Goal: Use online tool/utility: Utilize a website feature to perform a specific function

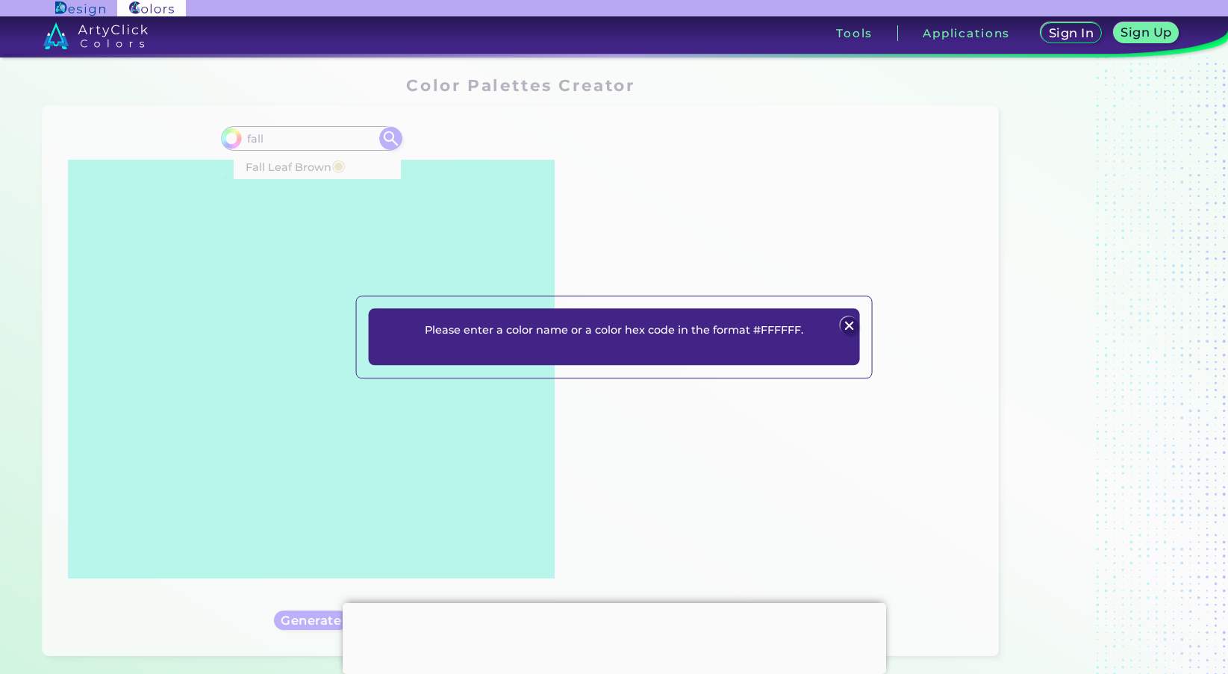
click at [847, 326] on img at bounding box center [850, 326] width 18 height 18
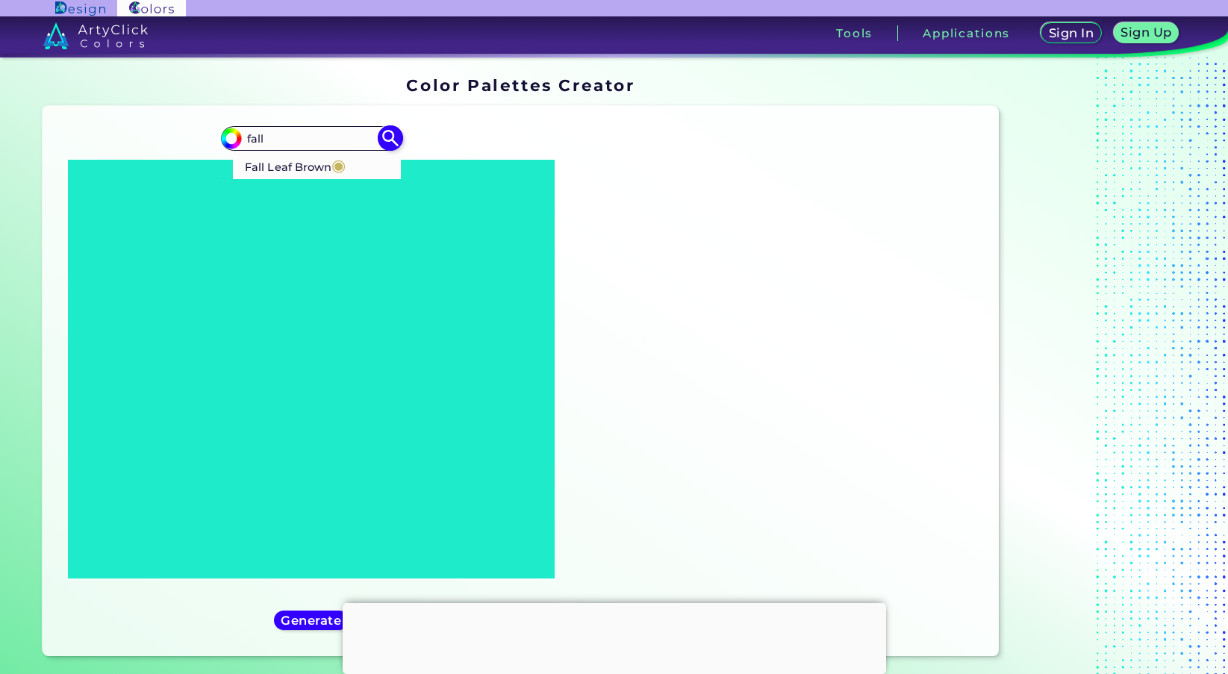
click at [323, 161] on p "Fall Leaf Brown ◉" at bounding box center [295, 166] width 101 height 28
type input "#c8b560"
type input "#C8B560"
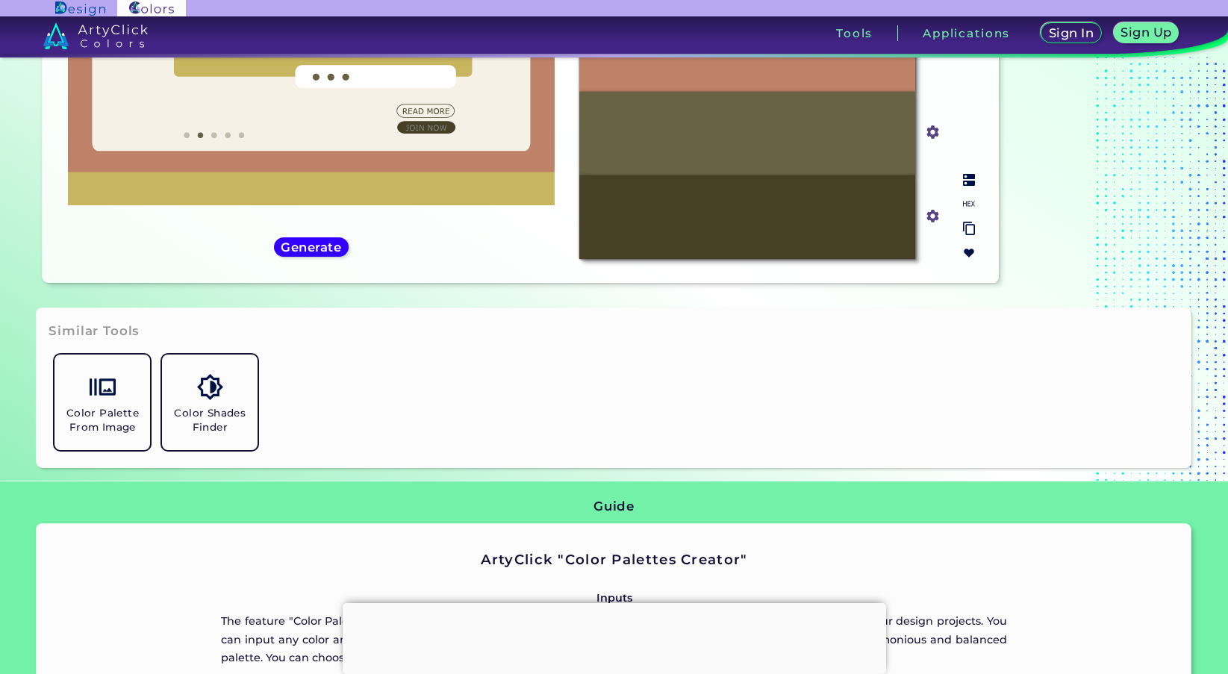
scroll to position [249, 0]
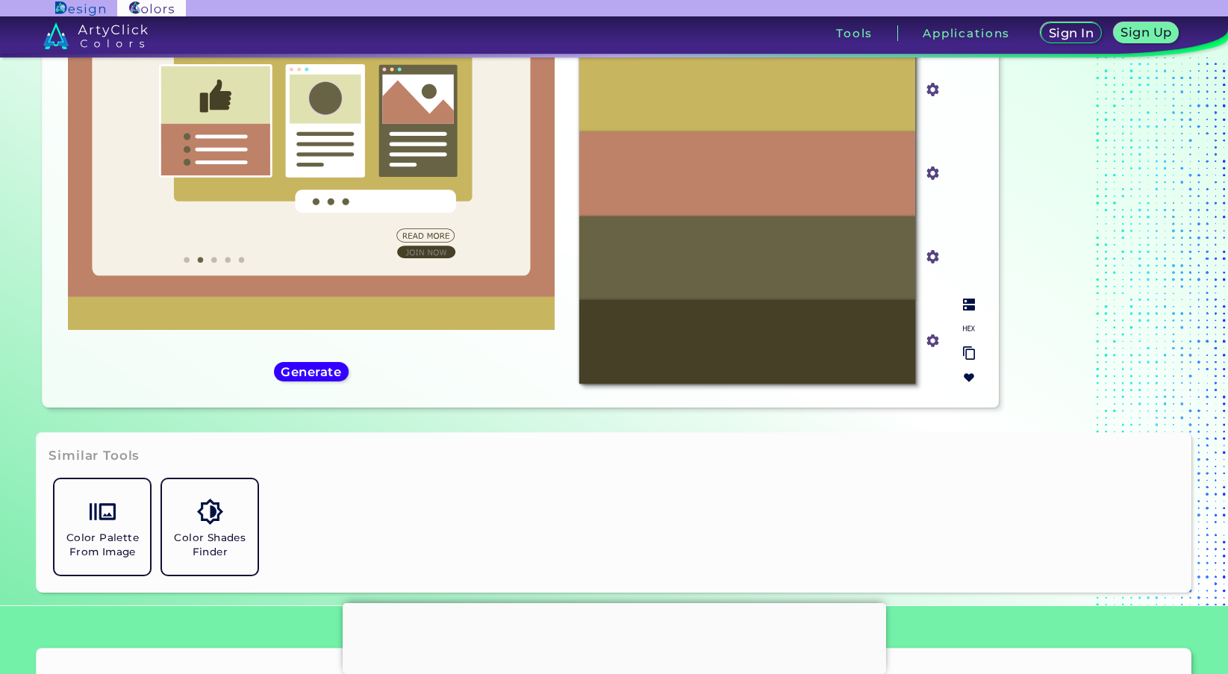
click at [802, 176] on div "#BE8269" at bounding box center [747, 174] width 336 height 84
click at [936, 172] on input "#be8269" at bounding box center [930, 172] width 19 height 19
click at [841, 174] on div "#BE8269" at bounding box center [747, 174] width 336 height 84
click at [839, 174] on div "#BE8269" at bounding box center [747, 174] width 336 height 84
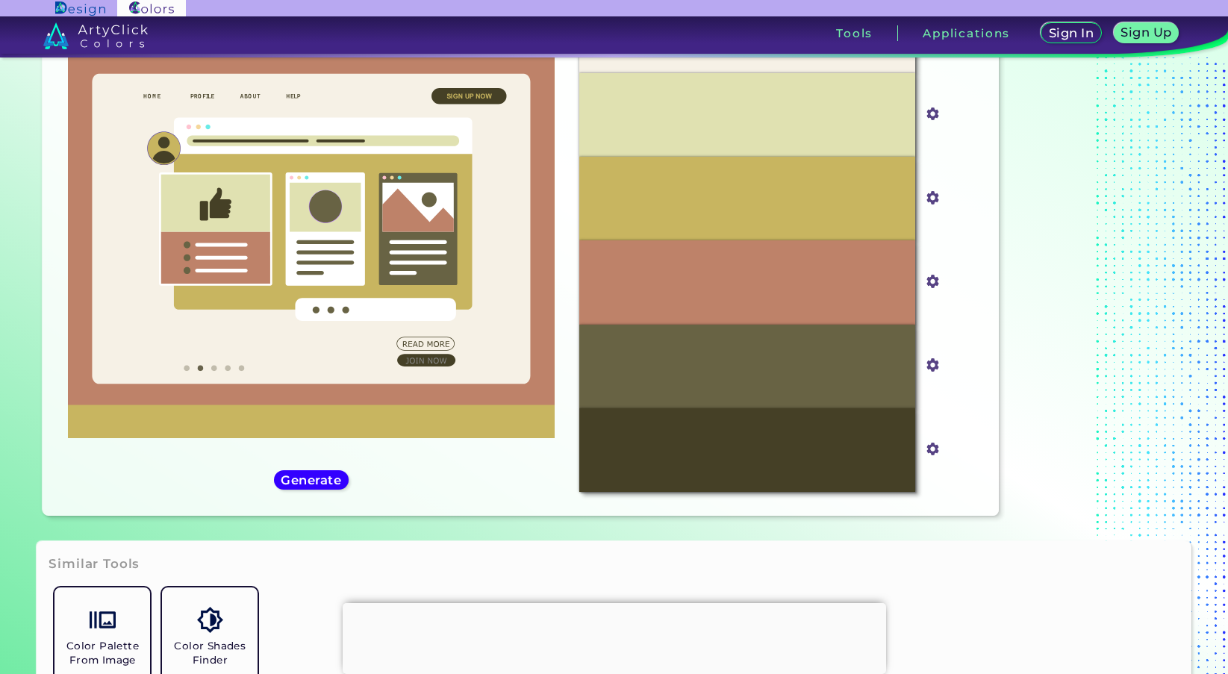
scroll to position [0, 0]
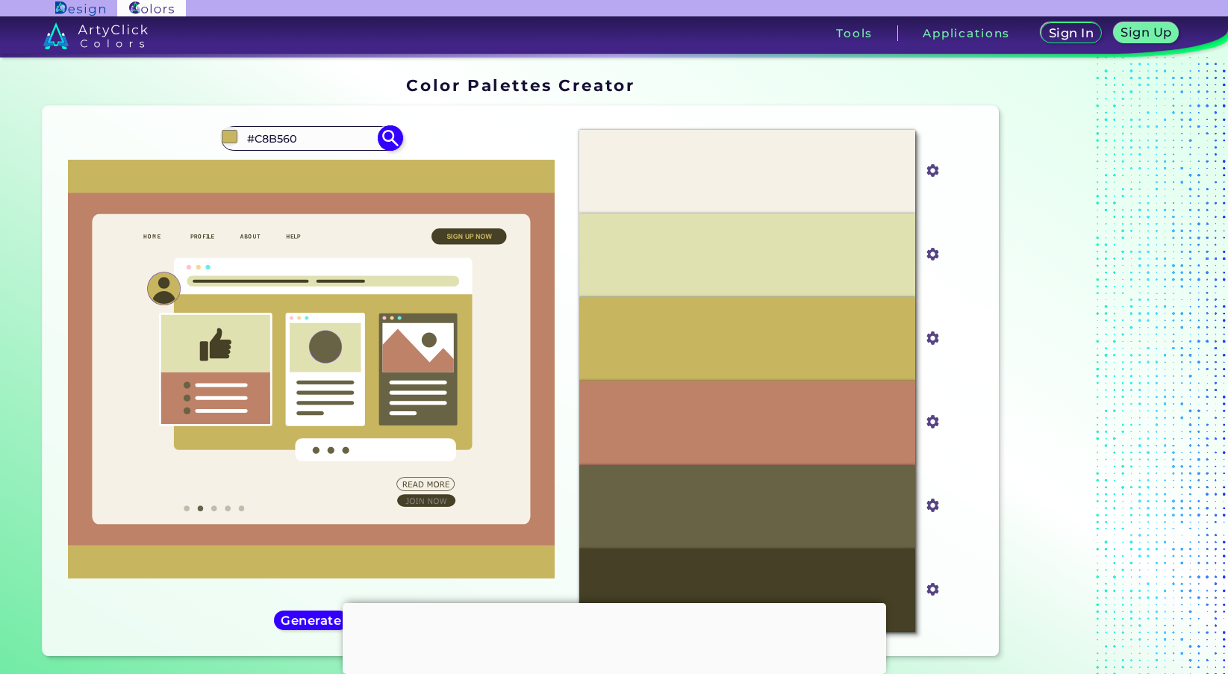
click at [388, 140] on img at bounding box center [391, 138] width 26 height 26
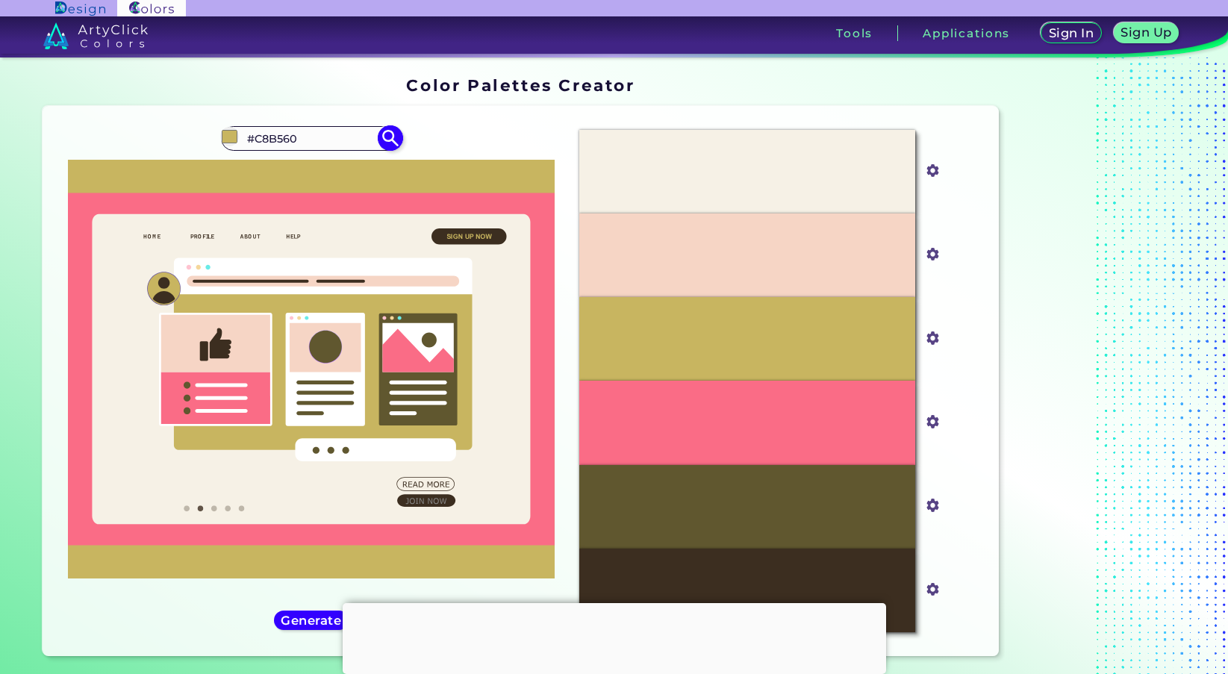
click at [387, 140] on img at bounding box center [391, 138] width 26 height 26
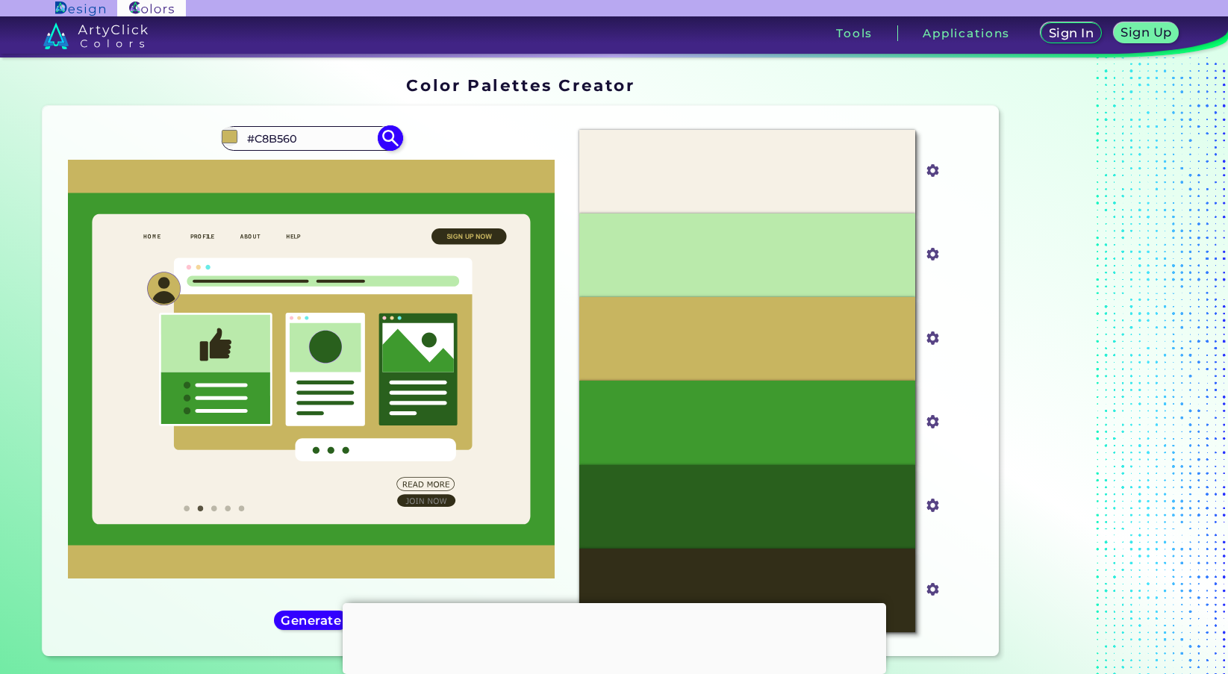
click at [387, 140] on img at bounding box center [391, 138] width 26 height 26
type input "#c8b560"
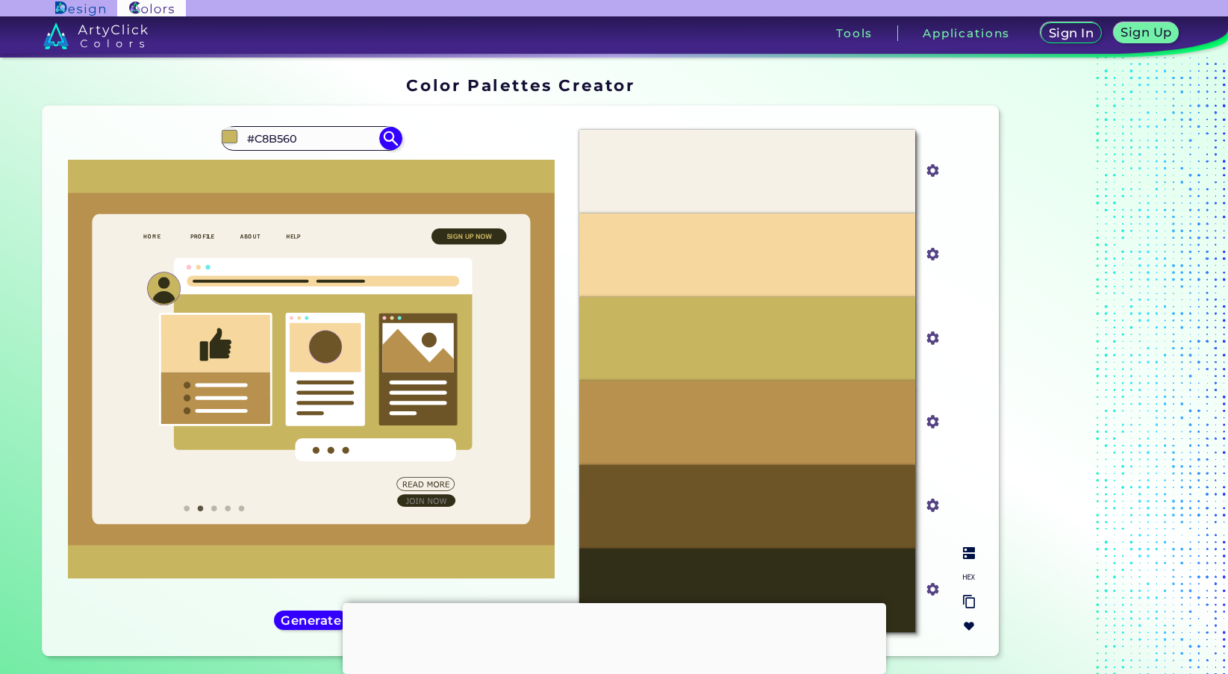
click at [738, 331] on p "#C8B560" at bounding box center [747, 339] width 49 height 16
click at [806, 331] on div "#C8B560" at bounding box center [747, 339] width 336 height 84
click at [935, 343] on input "#c8b560" at bounding box center [930, 336] width 19 height 19
click at [972, 554] on img at bounding box center [969, 553] width 12 height 12
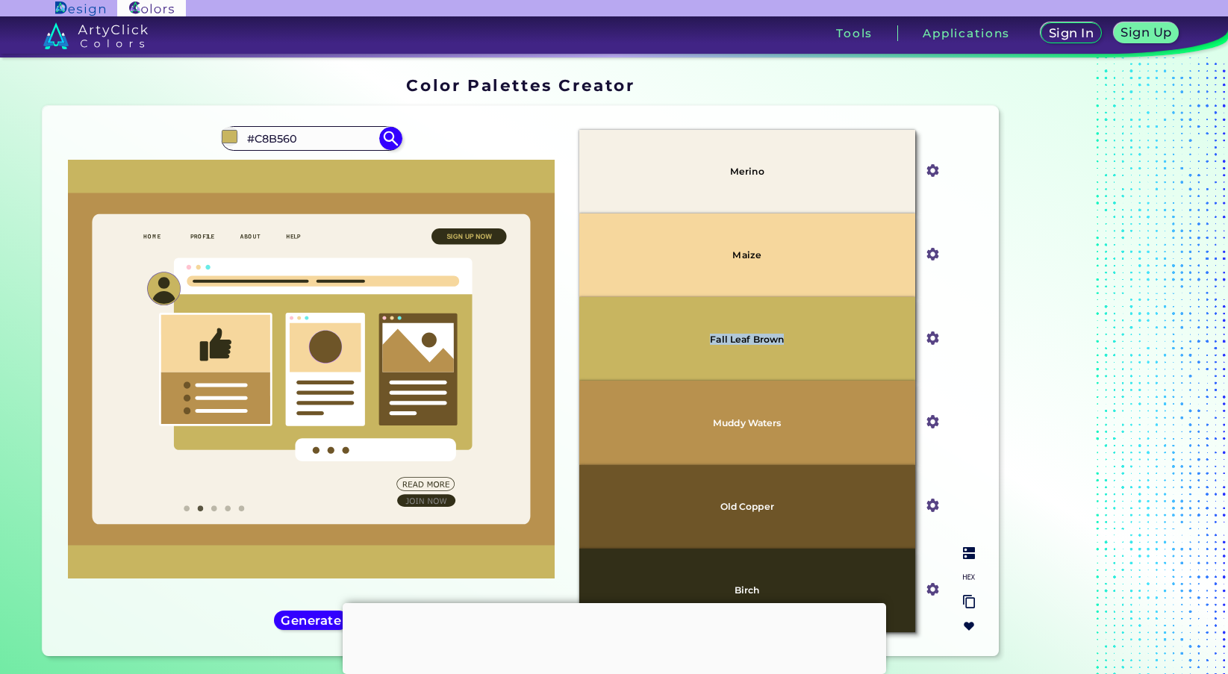
click at [972, 554] on img at bounding box center [969, 553] width 12 height 12
click at [970, 553] on img at bounding box center [969, 553] width 12 height 12
click at [971, 581] on img at bounding box center [969, 577] width 12 height 12
click at [741, 420] on p "#B8914E" at bounding box center [746, 422] width 47 height 16
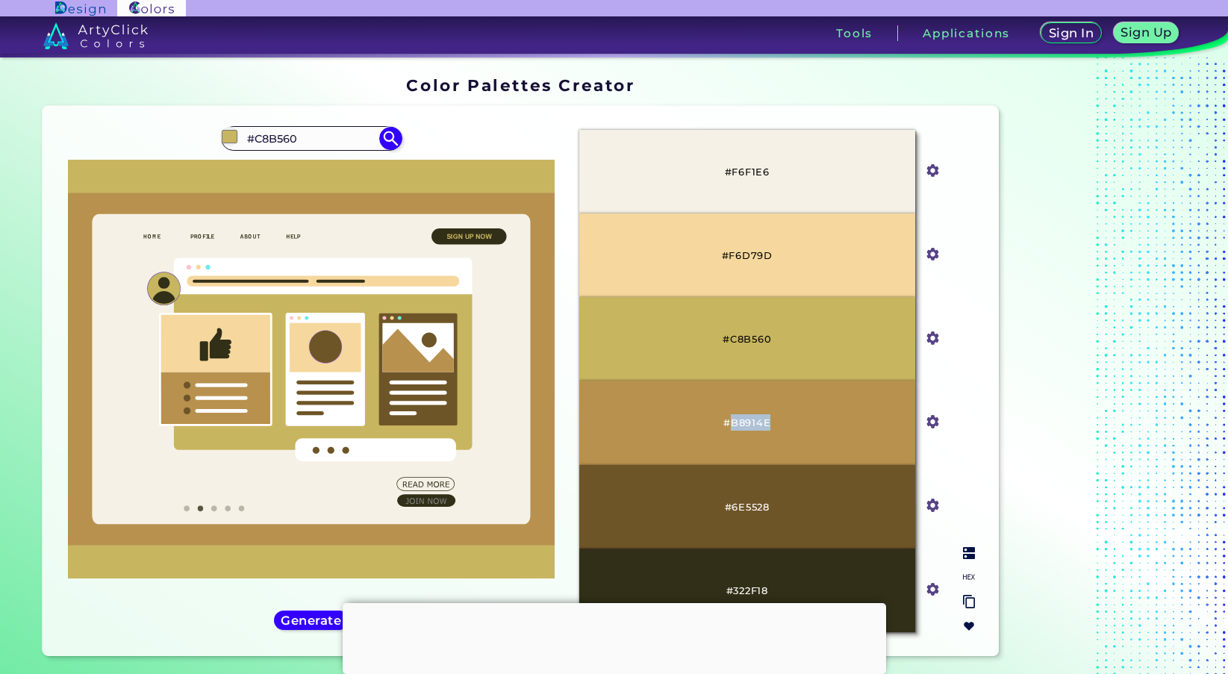
click at [741, 419] on p "#B8914E" at bounding box center [746, 422] width 47 height 16
click at [741, 418] on p "#B8914E" at bounding box center [746, 422] width 47 height 16
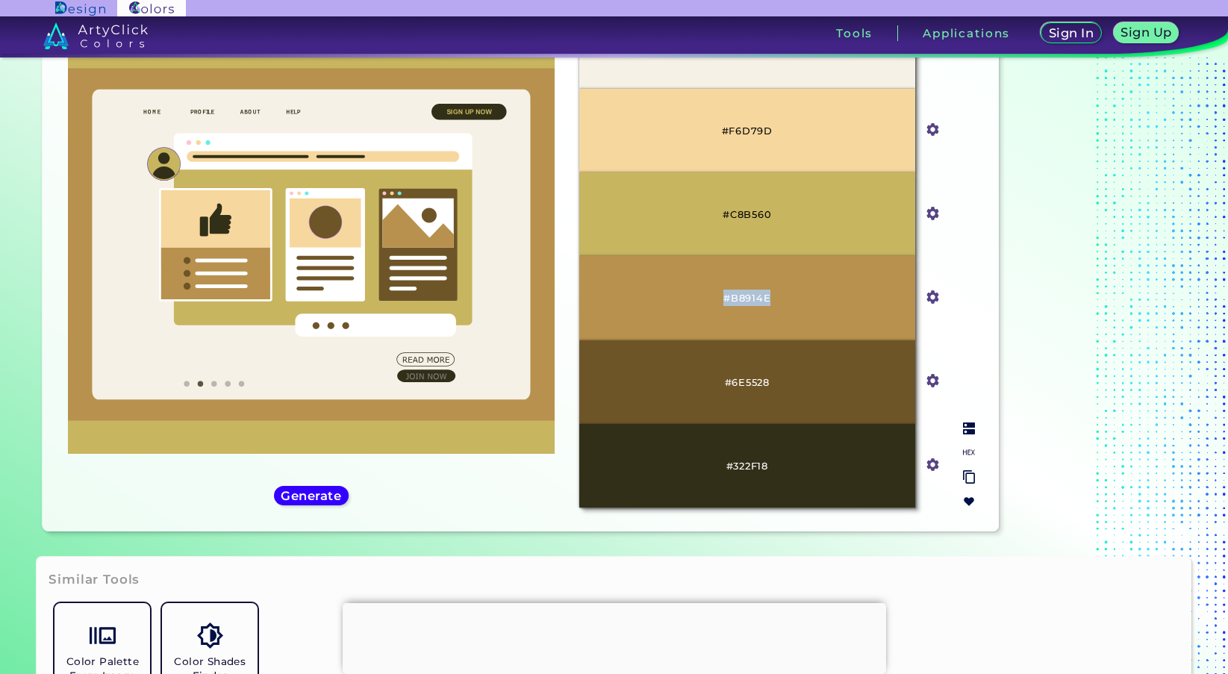
scroll to position [222, 0]
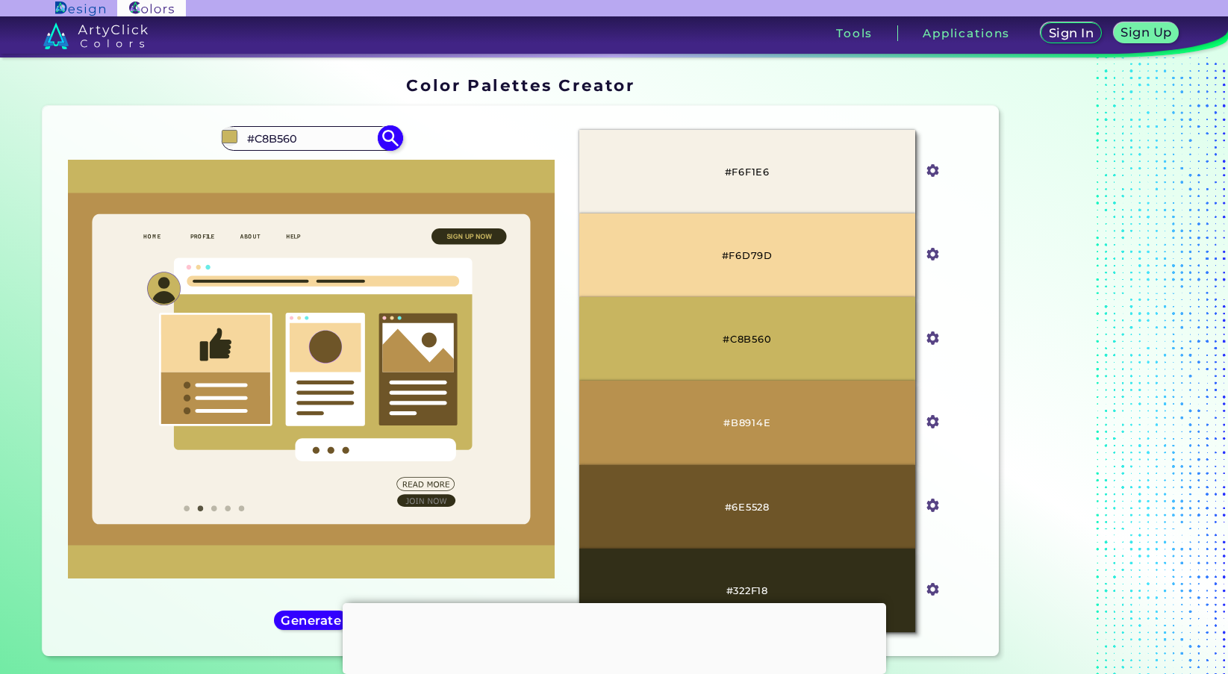
click at [281, 141] on input "#C8B560" at bounding box center [311, 138] width 139 height 20
type input "#"
type input "navy b"
click at [288, 199] on p "Navy Blue ◉" at bounding box center [280, 193] width 71 height 28
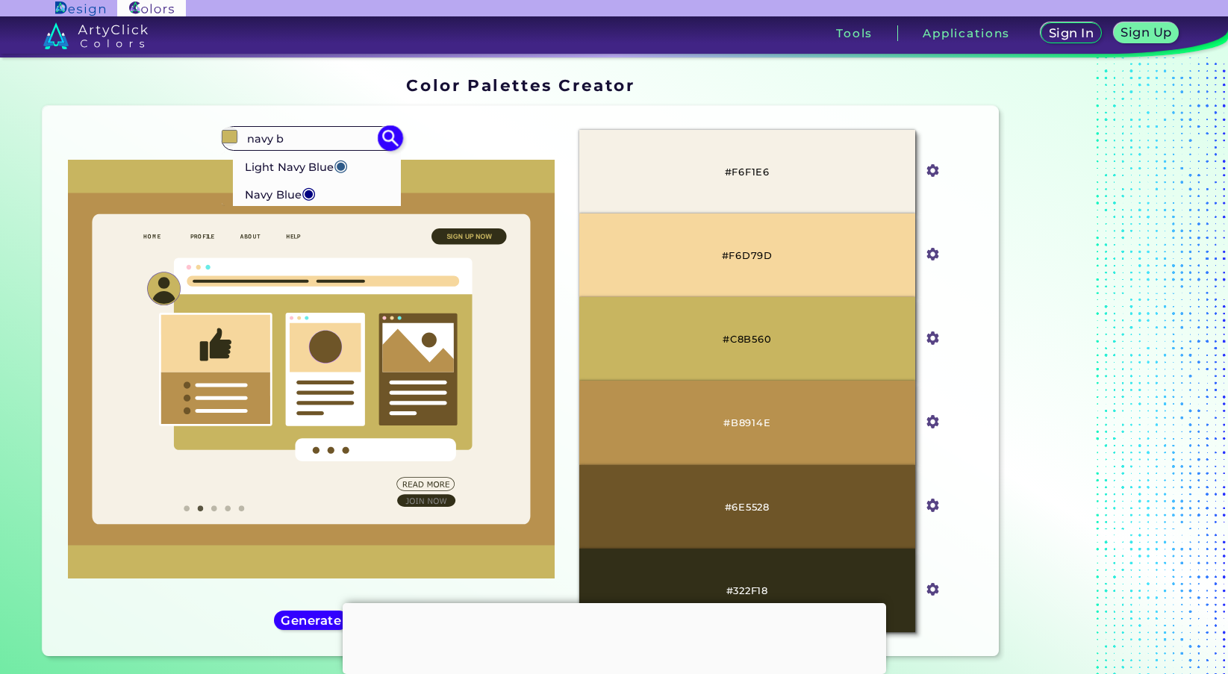
type input "#000080"
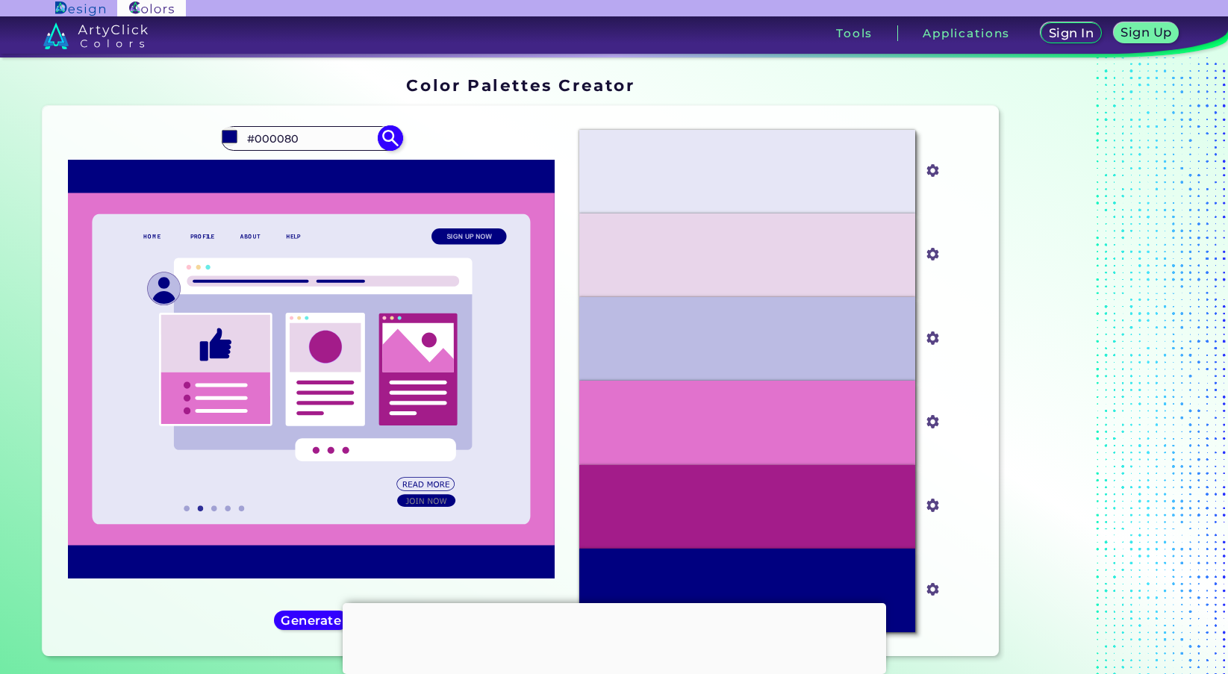
click at [396, 134] on img at bounding box center [391, 138] width 26 height 26
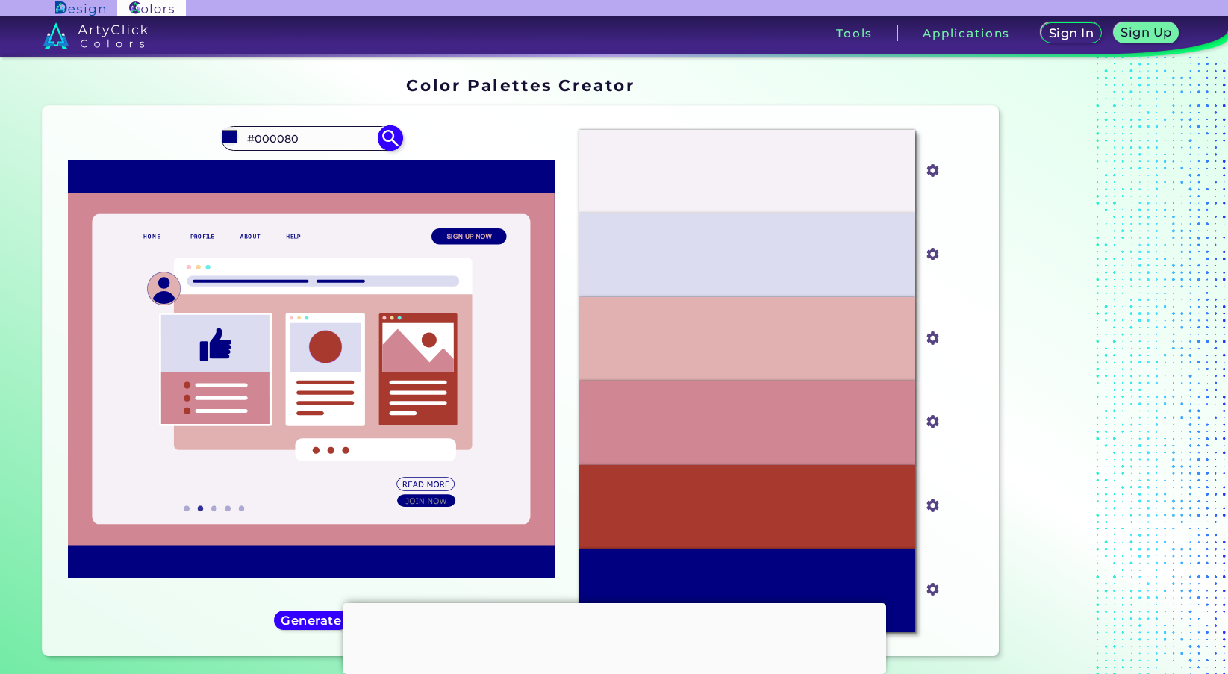
click at [390, 138] on img at bounding box center [391, 138] width 26 height 26
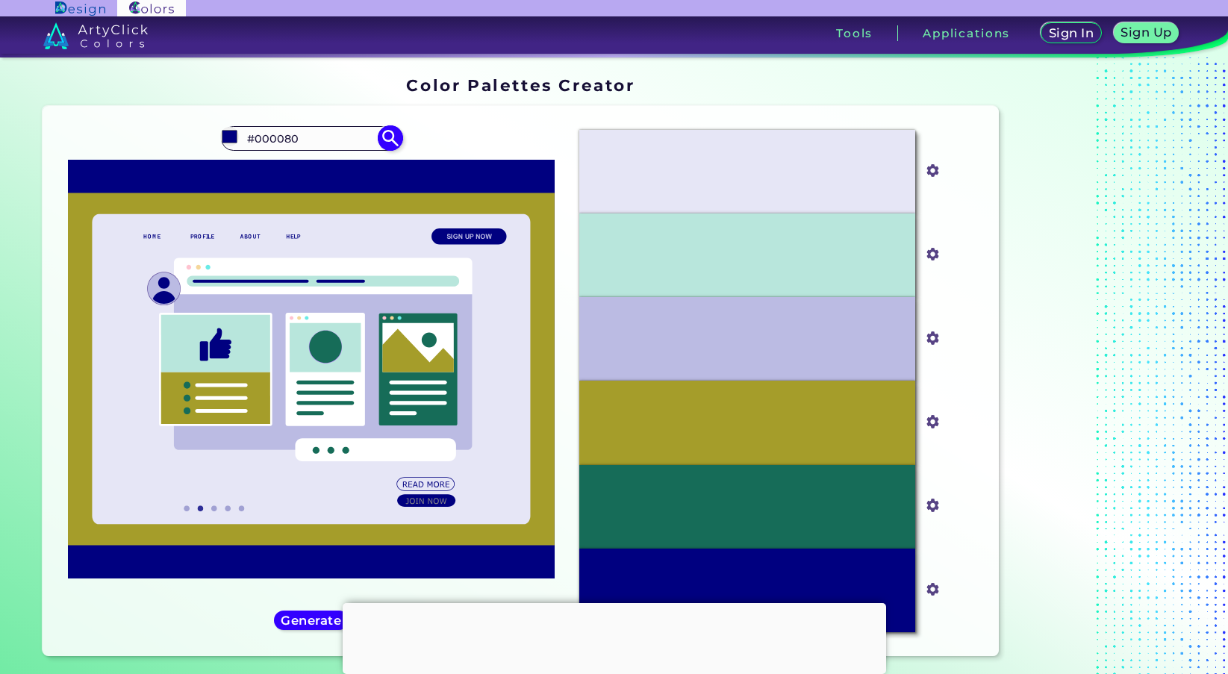
click at [390, 137] on img at bounding box center [391, 138] width 26 height 26
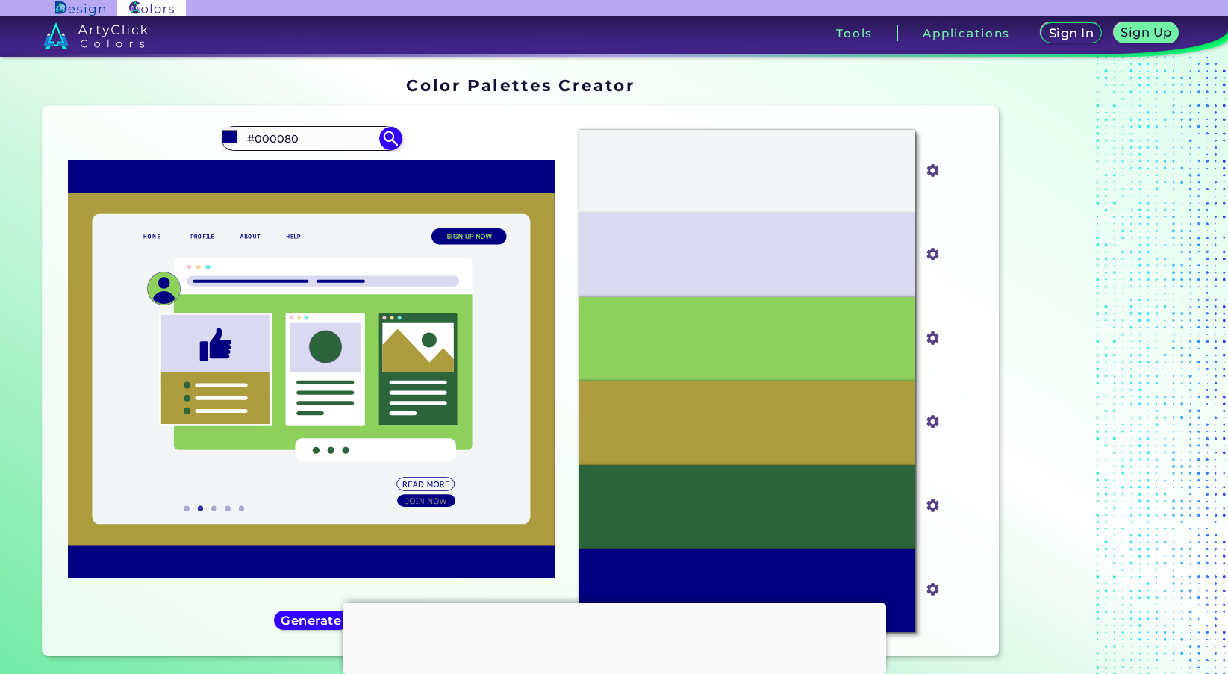
click at [611, 603] on div at bounding box center [615, 603] width 544 height 0
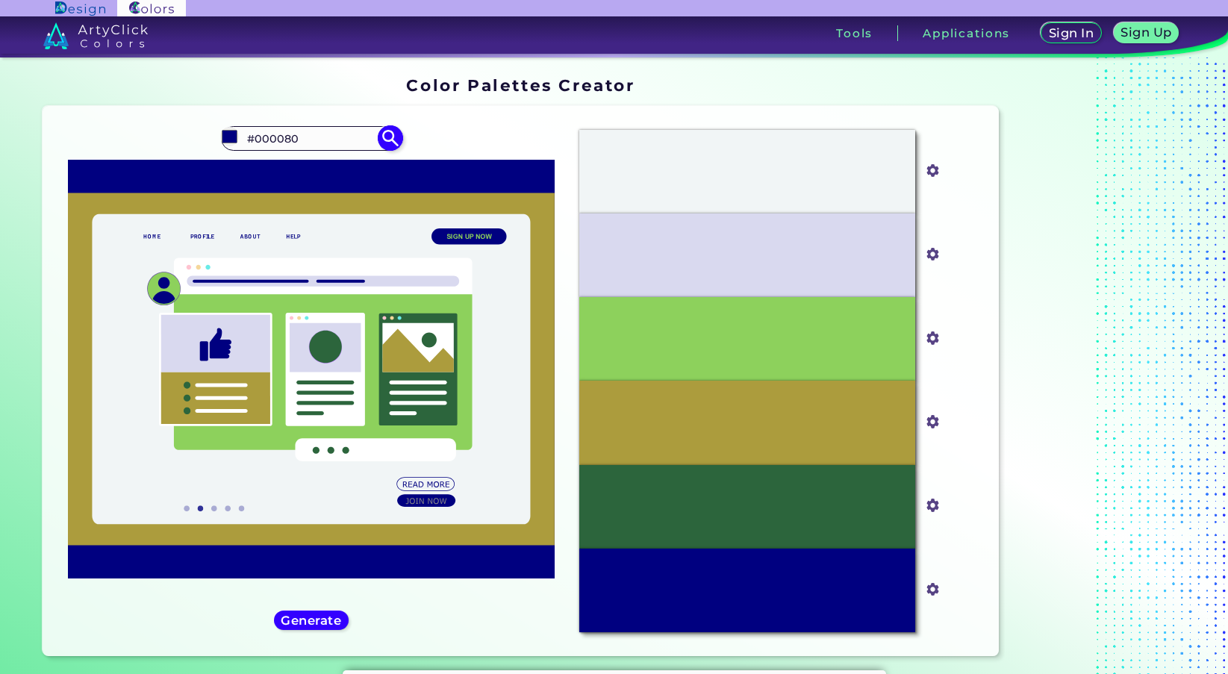
click at [392, 131] on img at bounding box center [391, 138] width 26 height 26
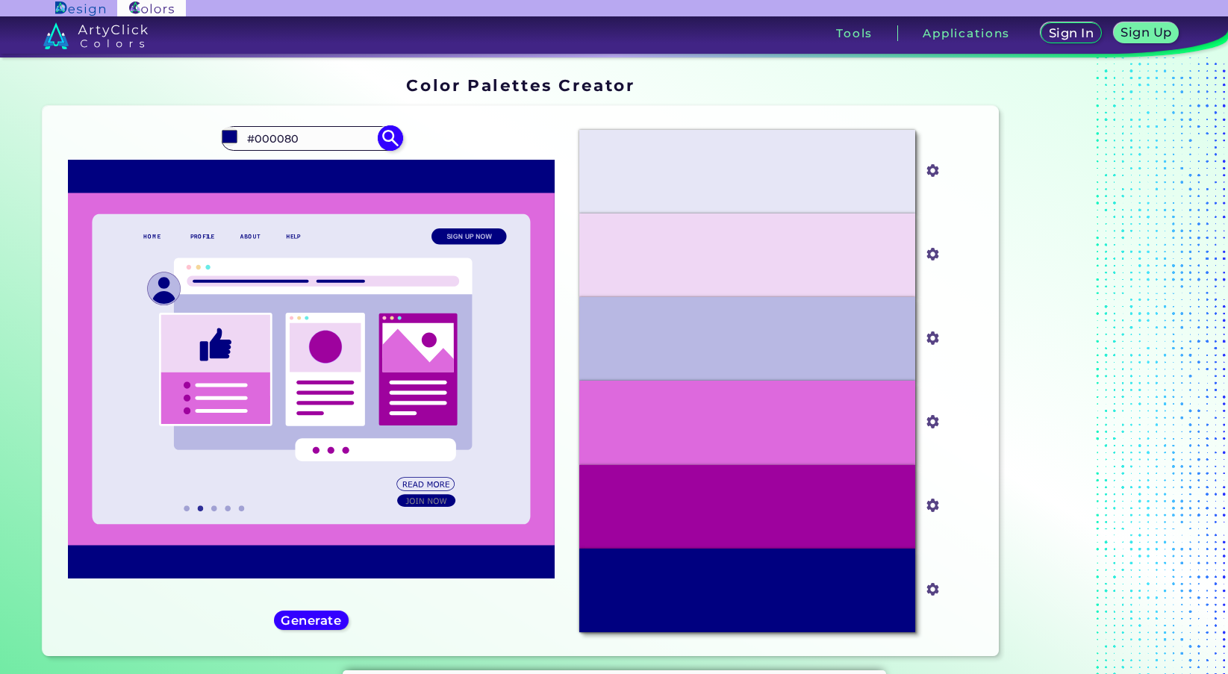
click at [317, 132] on input "#000080" at bounding box center [311, 138] width 139 height 20
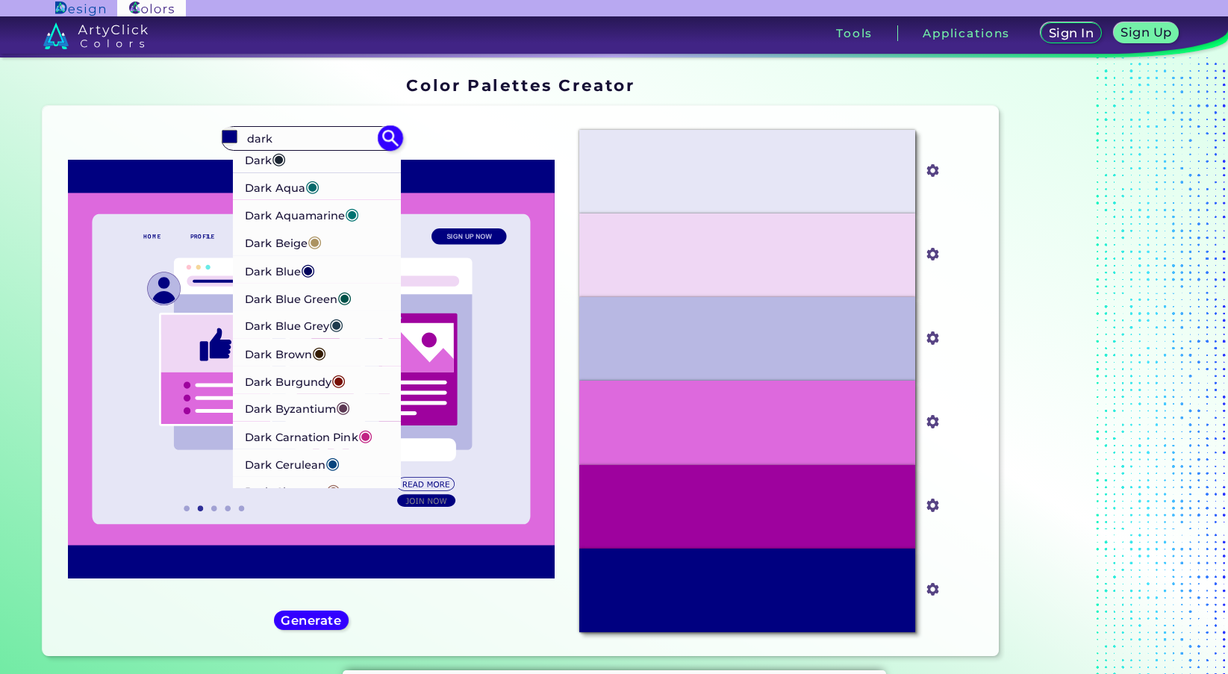
scroll to position [249, 0]
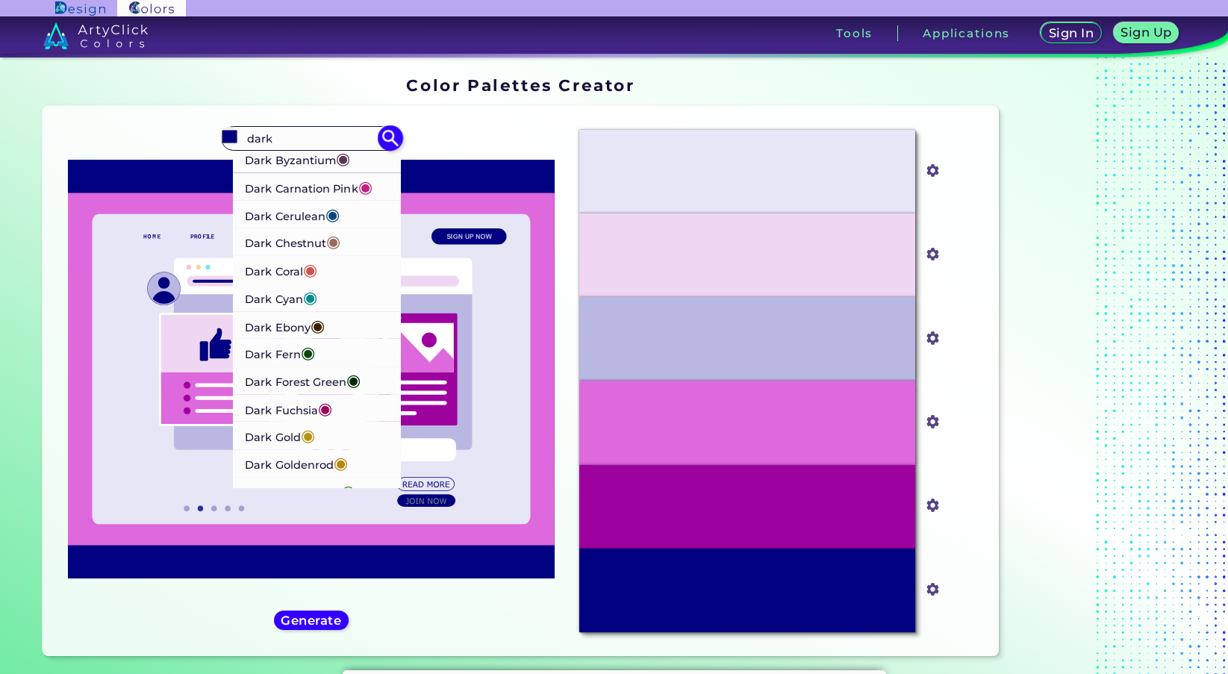
type input "dark"
click at [343, 219] on li "Dark Cerulean ◉" at bounding box center [317, 214] width 169 height 28
type input "#08457e"
type input "#08457E"
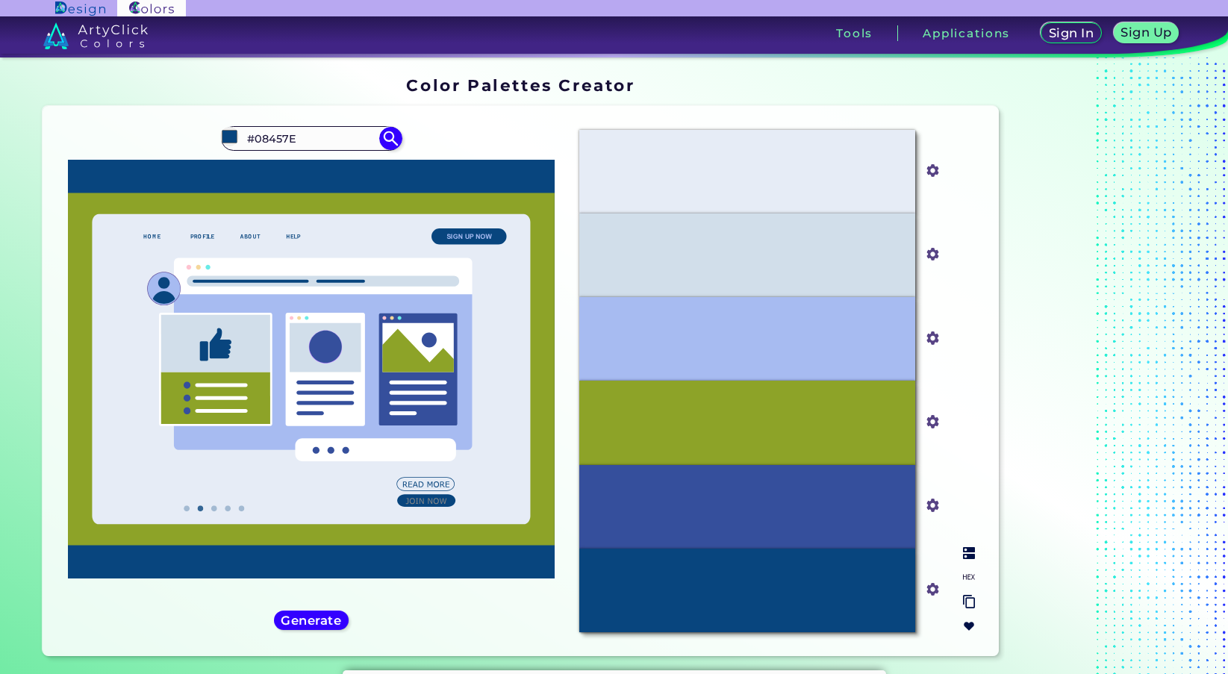
click at [759, 587] on p "#08457E" at bounding box center [747, 590] width 48 height 16
click at [974, 573] on img at bounding box center [969, 577] width 12 height 12
click at [749, 588] on p "#08457E" at bounding box center [747, 590] width 48 height 16
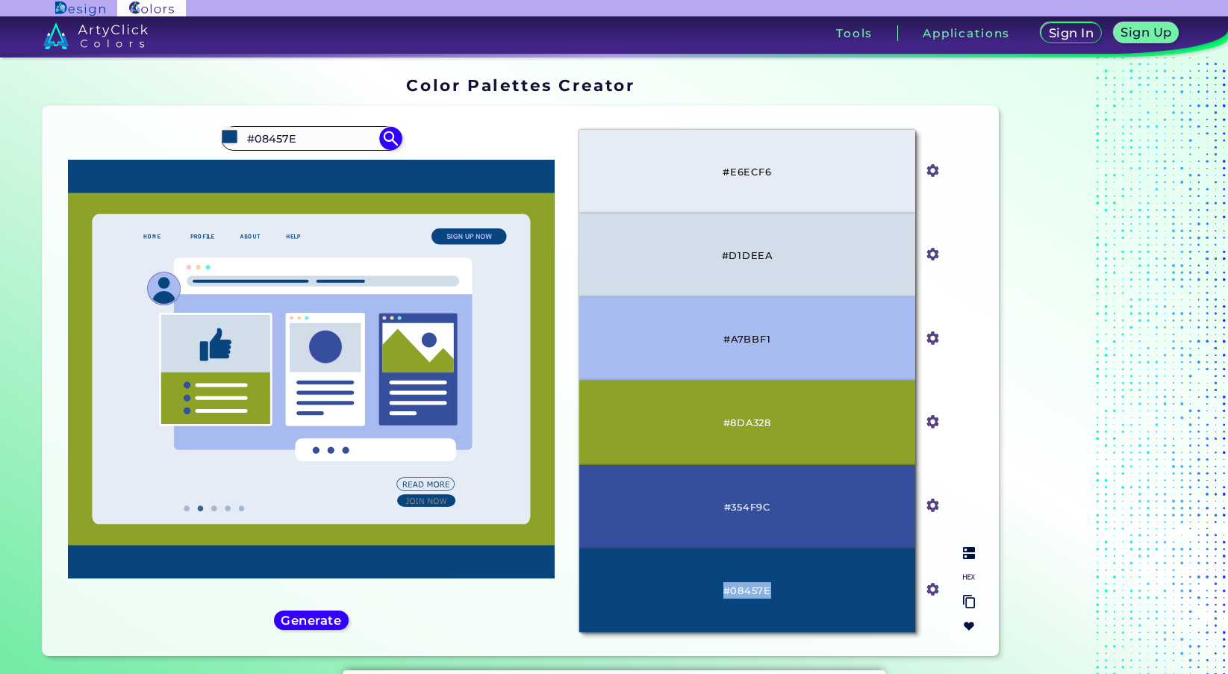
copy p "#08457E"
